Goal: Find specific page/section: Find specific page/section

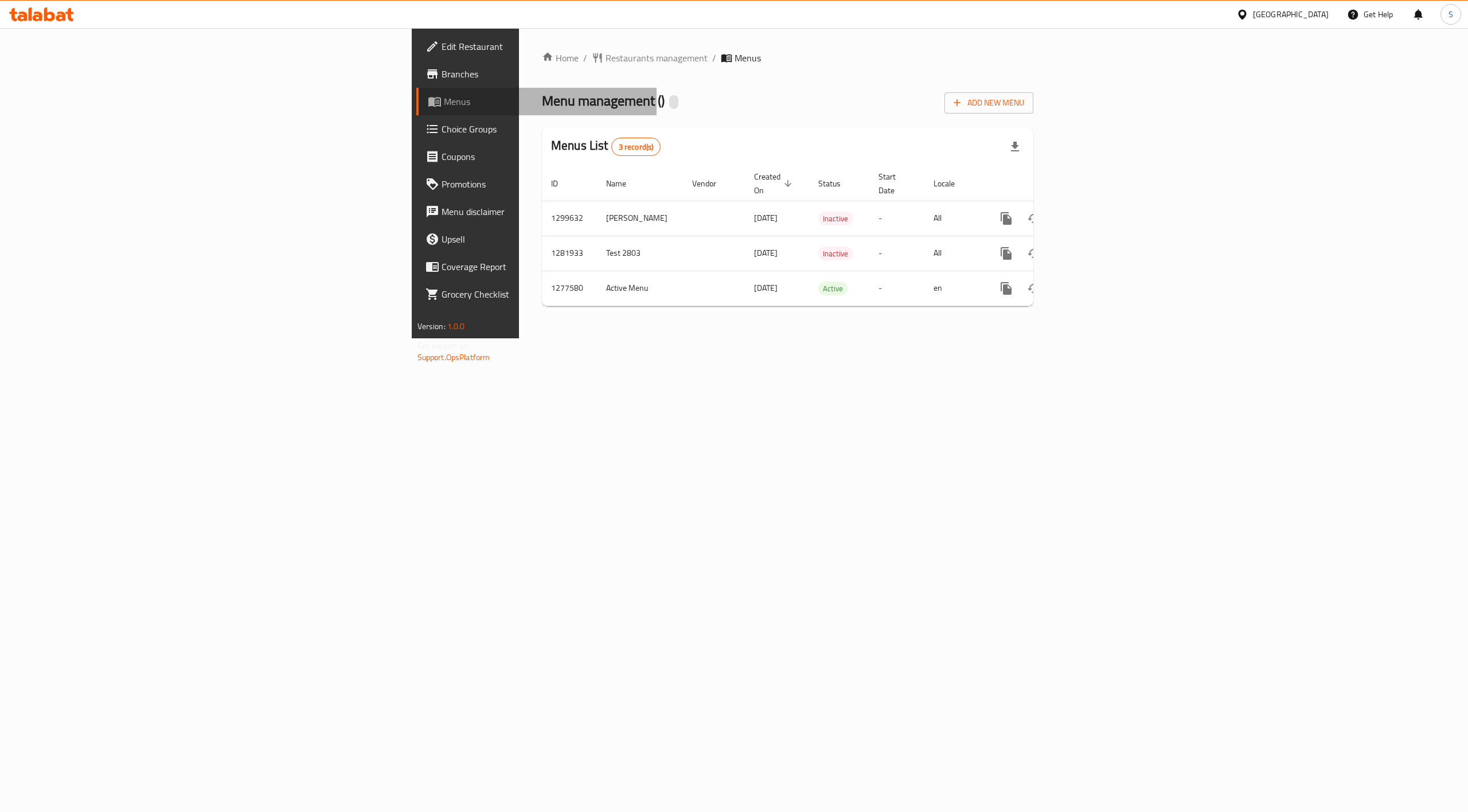
click at [444, 99] on span "Menus" at bounding box center [545, 101] width 204 height 14
click at [444, 105] on span "Menus" at bounding box center [545, 101] width 204 height 14
click at [441, 78] on span "Branches" at bounding box center [544, 74] width 206 height 14
click at [608, 339] on div "Home / Restaurants management / Menus Menu management ( ) Add New Menu Menus Li…" at bounding box center [787, 183] width 537 height 310
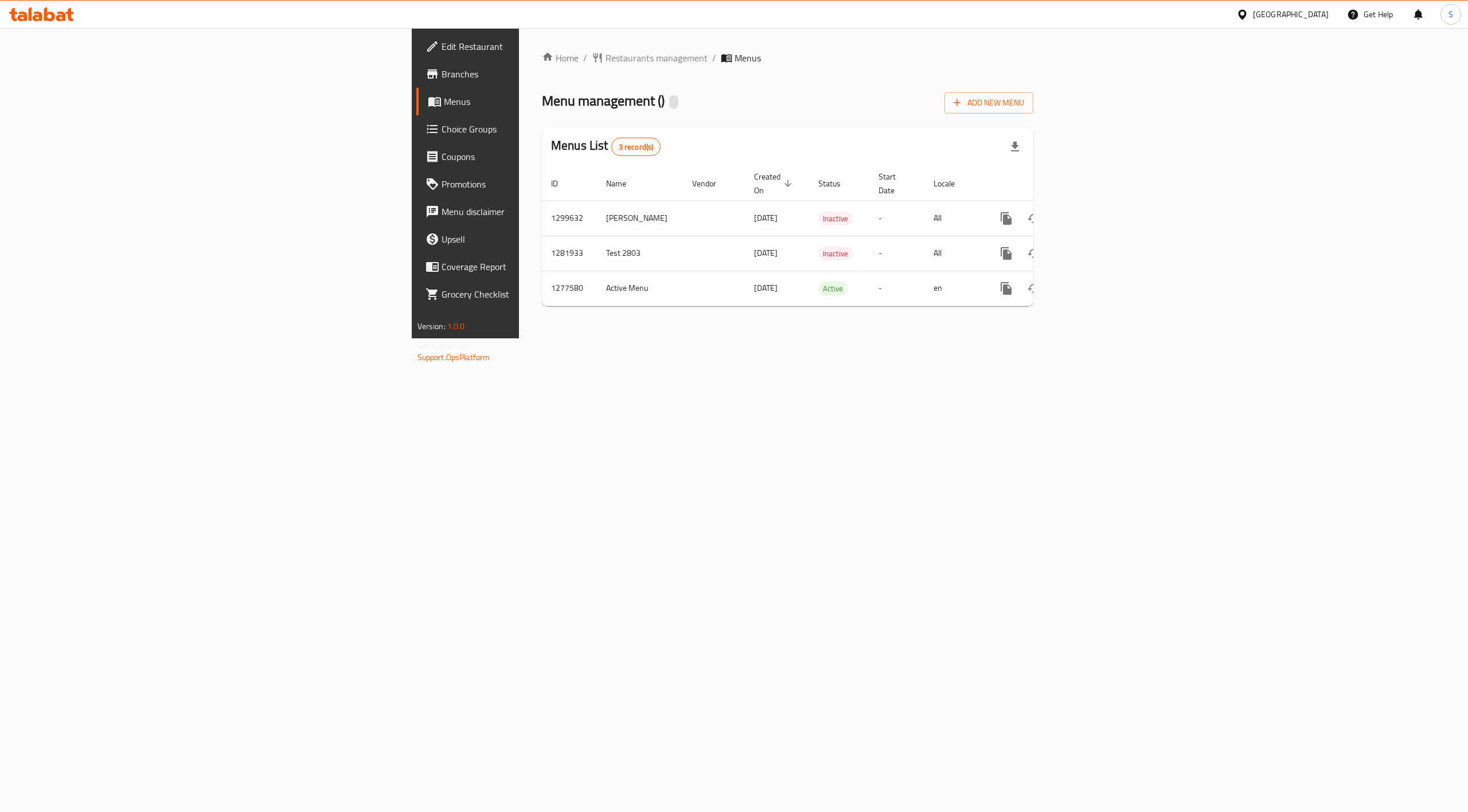
click at [735, 55] on span "Menus" at bounding box center [748, 57] width 27 height 14
click at [542, 67] on div "Home / Restaurants management / Menus Menu management ( ) Add New Menu Menus Li…" at bounding box center [788, 183] width 492 height 264
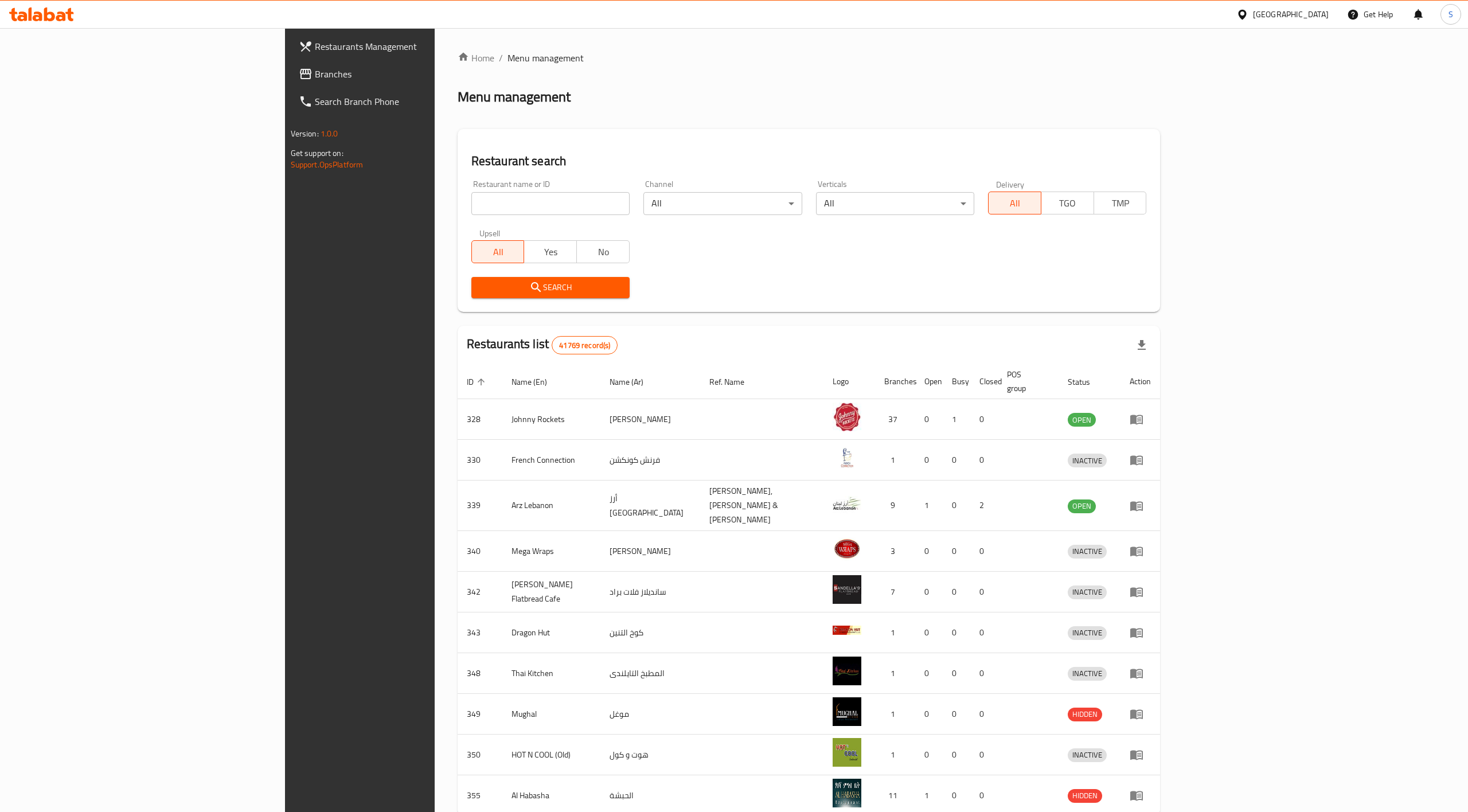
click at [489, 204] on input "search" at bounding box center [551, 203] width 158 height 23
paste input "Shake Factory"
type input "Shake Factory"
click at [480, 291] on span "Search" at bounding box center [550, 288] width 140 height 14
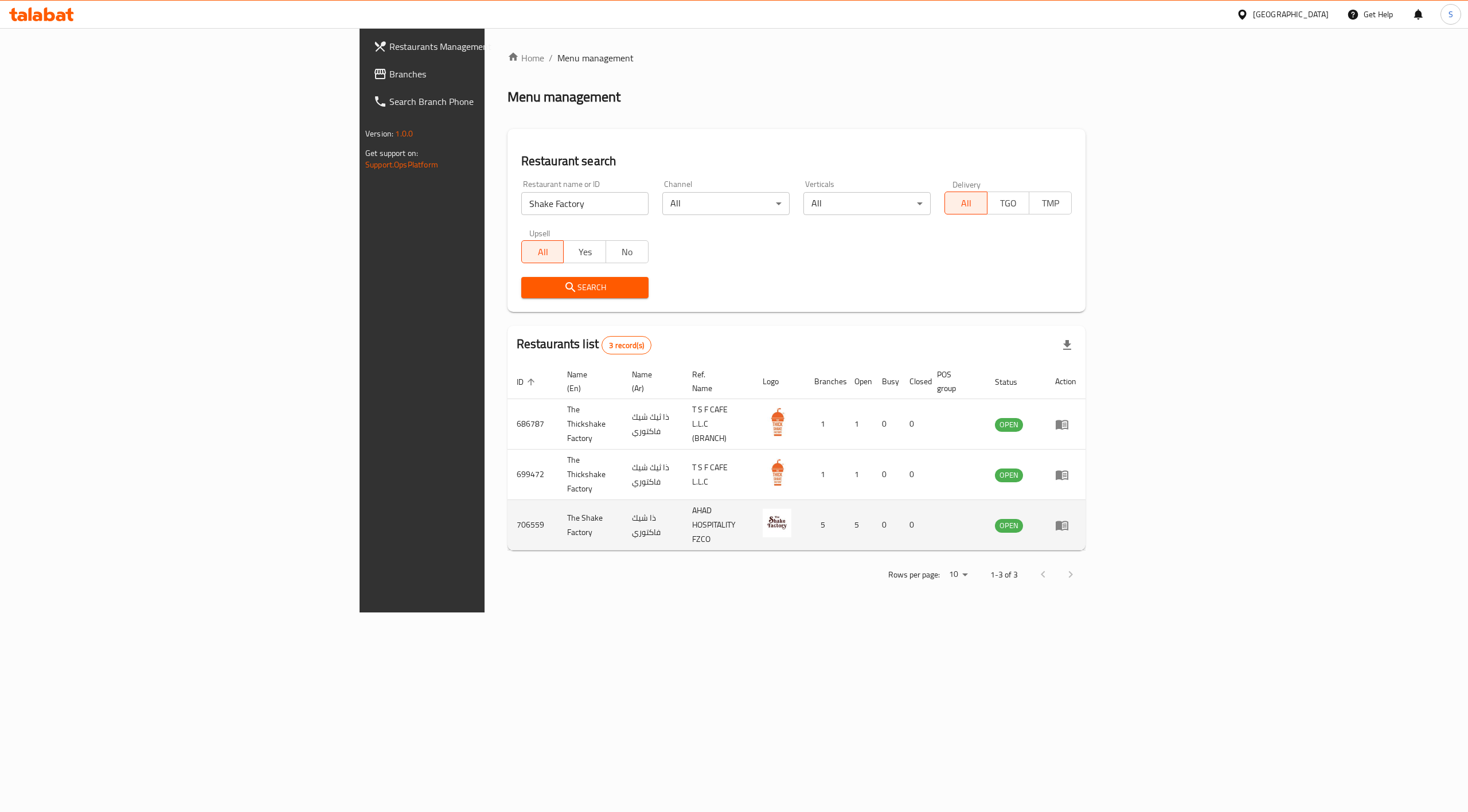
click at [558, 500] on td "The Shake Factory" at bounding box center [590, 525] width 65 height 50
